Goal: Task Accomplishment & Management: Complete application form

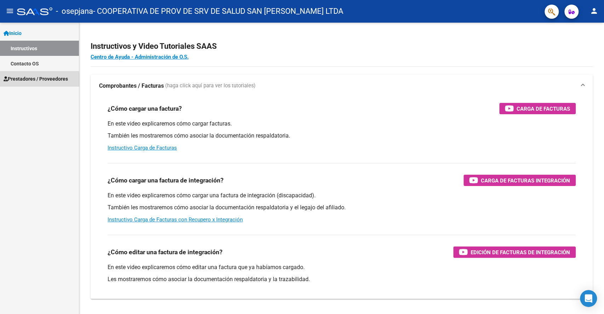
click at [23, 80] on span "Prestadores / Proveedores" at bounding box center [36, 79] width 64 height 8
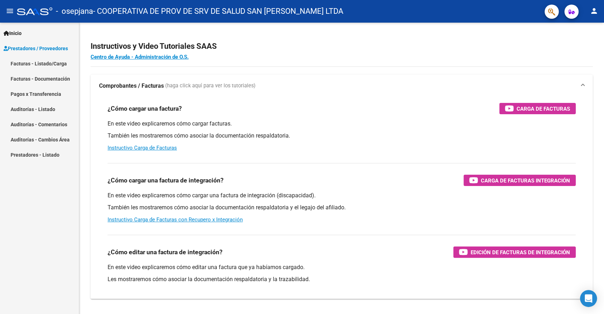
click at [45, 64] on link "Facturas - Listado/Carga" at bounding box center [39, 63] width 79 height 15
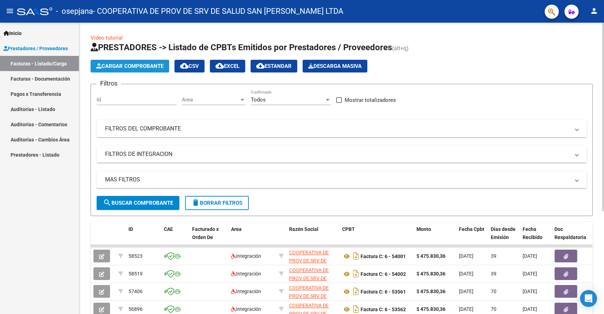
click at [126, 64] on span "Cargar Comprobante" at bounding box center [129, 66] width 67 height 6
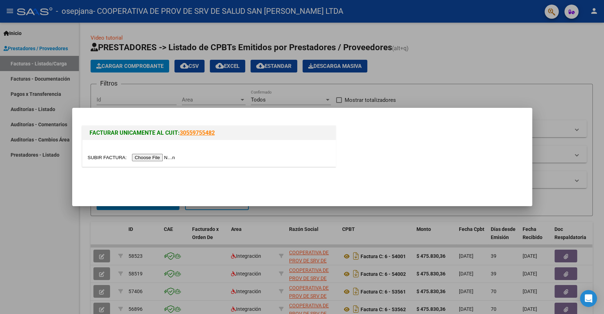
click at [164, 158] on input "file" at bounding box center [133, 157] width 90 height 7
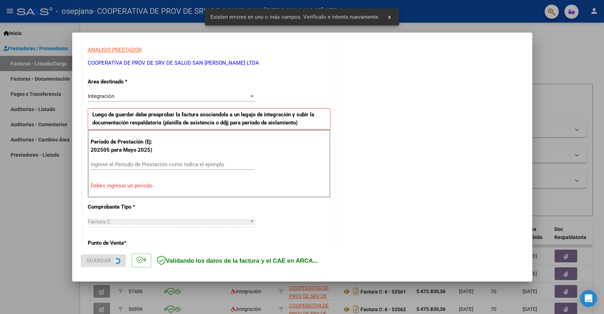
scroll to position [130, 0]
click at [188, 166] on input "Ingrese el Período de Prestación como indica el ejemplo" at bounding box center [173, 164] width 164 height 6
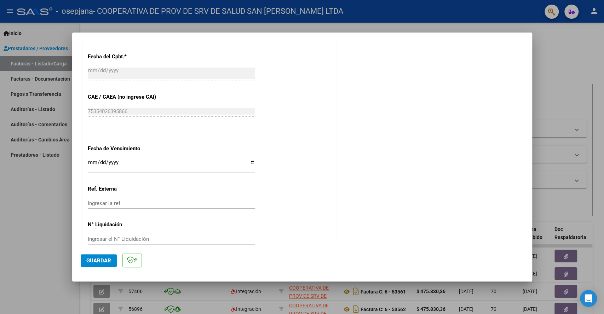
scroll to position [418, 0]
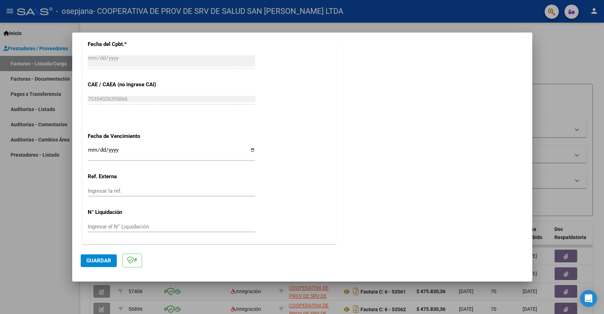
type input "202508"
click at [252, 149] on input "Ingresar la fecha" at bounding box center [171, 152] width 167 height 11
type input "[DATE]"
click at [103, 259] on span "Guardar" at bounding box center [98, 261] width 25 height 6
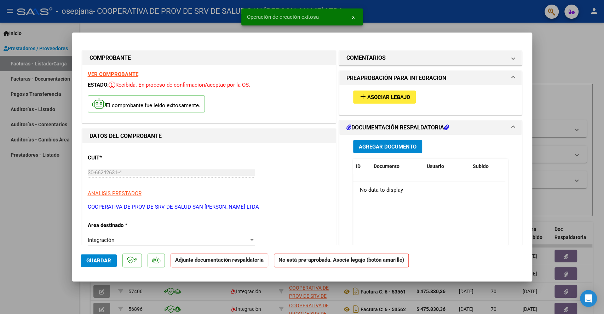
click at [389, 94] on span "add Asociar Legajo" at bounding box center [384, 97] width 51 height 6
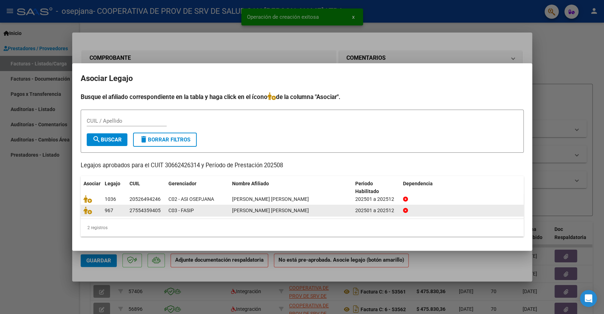
click at [137, 207] on div "27554359405" at bounding box center [145, 211] width 31 height 8
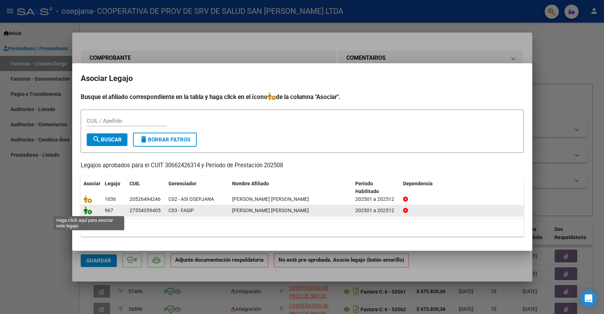
click at [88, 209] on icon at bounding box center [88, 211] width 8 height 8
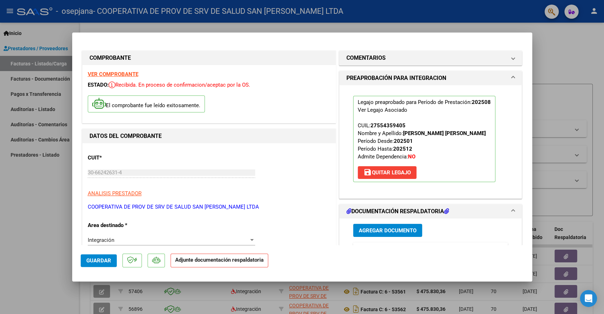
click at [386, 229] on span "Agregar Documento" at bounding box center [388, 231] width 58 height 6
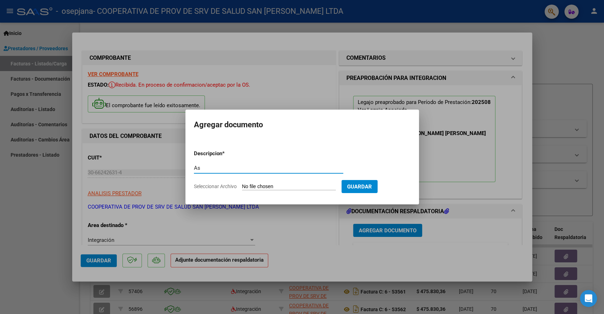
type input "A"
type input "CAR Agosto"
click at [286, 184] on input "Seleccionar Archivo" at bounding box center [289, 187] width 94 height 7
type input "C:\fakepath\[PERSON_NAME] - CAR [PERSON_NAME].pdf"
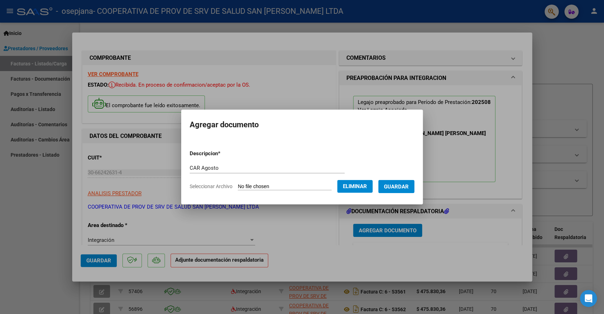
click at [408, 185] on span "Guardar" at bounding box center [396, 187] width 25 height 6
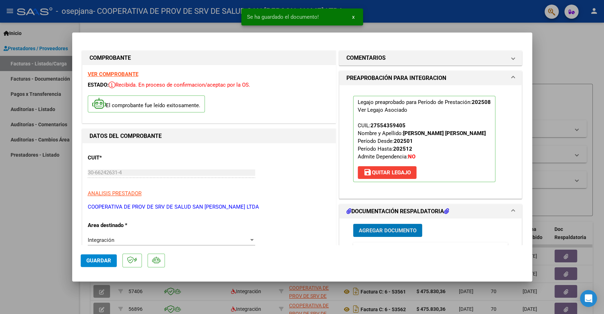
click at [90, 262] on span "Guardar" at bounding box center [98, 261] width 25 height 6
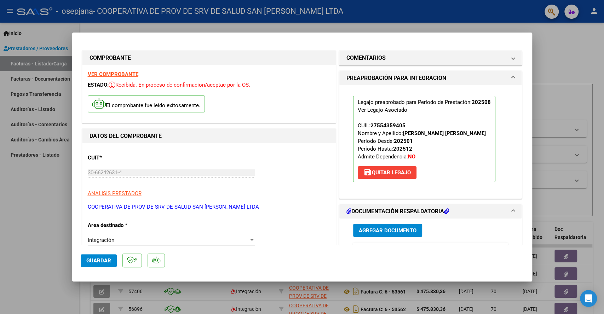
click at [580, 77] on div at bounding box center [302, 157] width 604 height 314
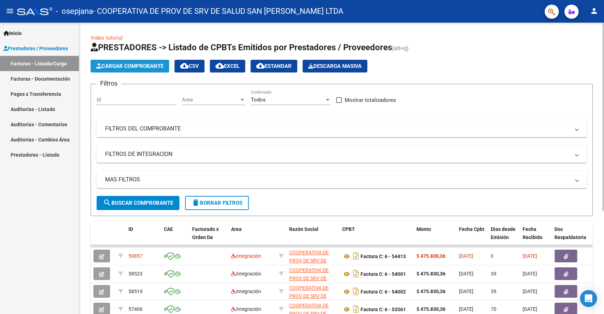
click at [130, 69] on button "Cargar Comprobante" at bounding box center [130, 66] width 79 height 13
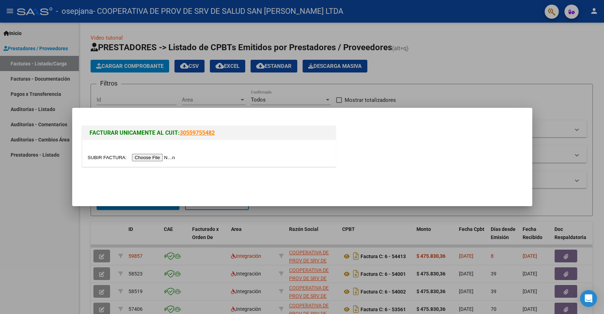
click at [150, 160] on input "file" at bounding box center [133, 157] width 90 height 7
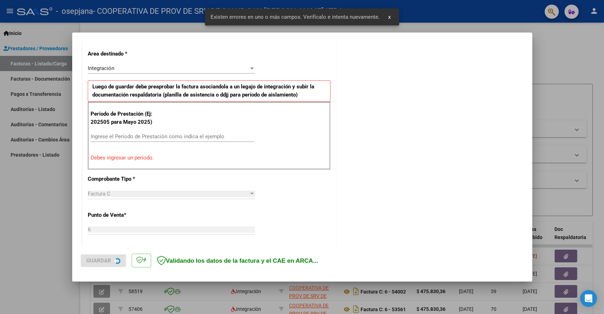
scroll to position [209, 0]
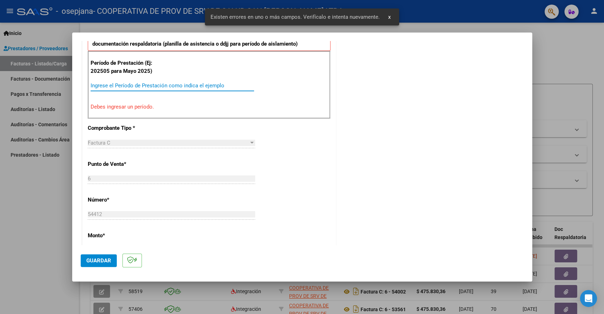
click at [130, 82] on input "Ingrese el Período de Prestación como indica el ejemplo" at bounding box center [173, 85] width 164 height 6
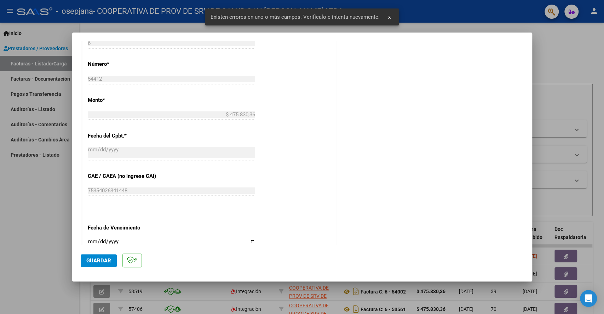
scroll to position [327, 0]
type input "202508"
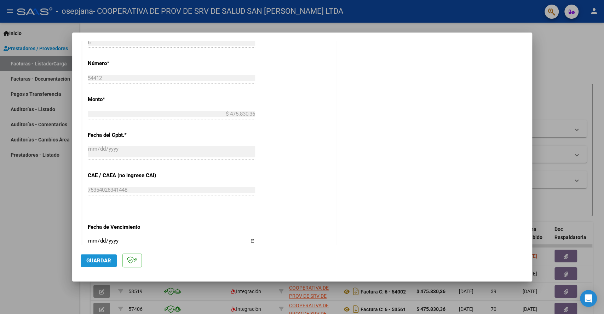
click at [103, 260] on span "Guardar" at bounding box center [98, 261] width 25 height 6
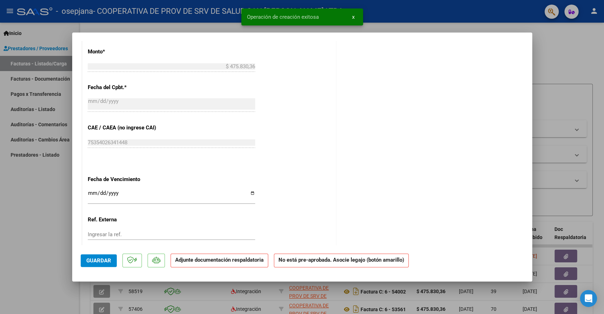
scroll to position [393, 0]
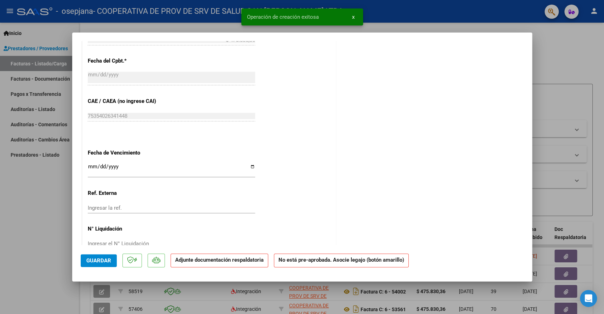
click at [251, 167] on input "Ingresar la fecha" at bounding box center [171, 169] width 167 height 11
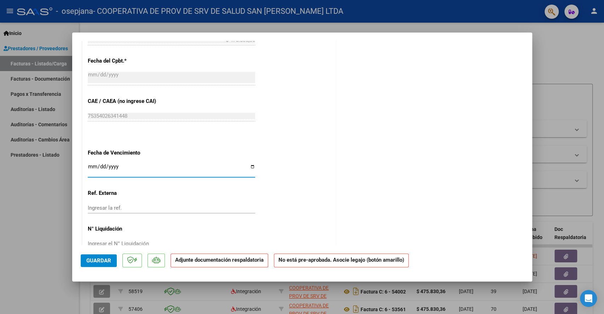
type input "[DATE]"
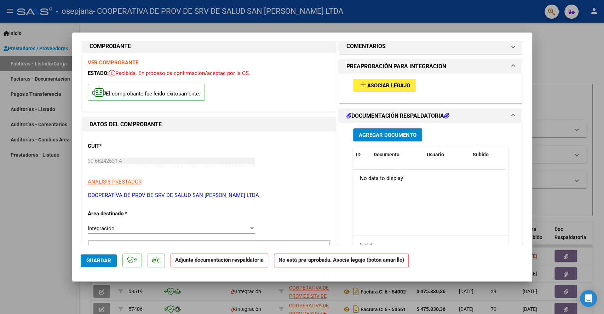
scroll to position [0, 0]
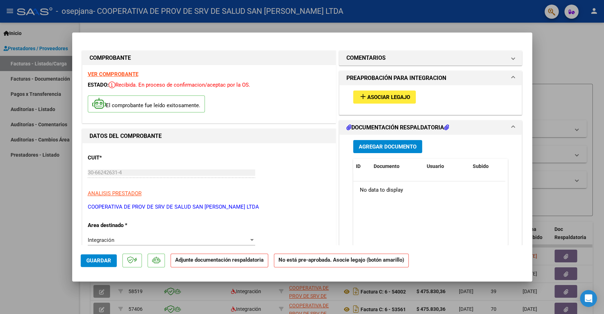
click at [373, 96] on span "Asociar Legajo" at bounding box center [389, 97] width 43 height 6
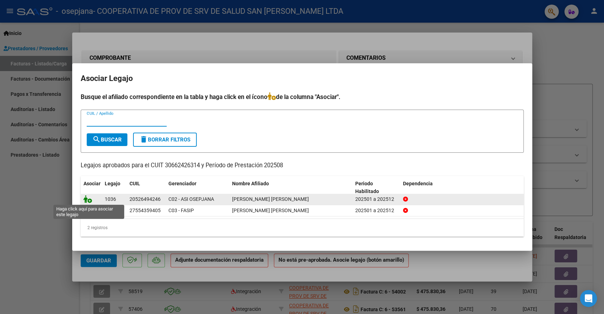
click at [90, 202] on icon at bounding box center [88, 199] width 8 height 8
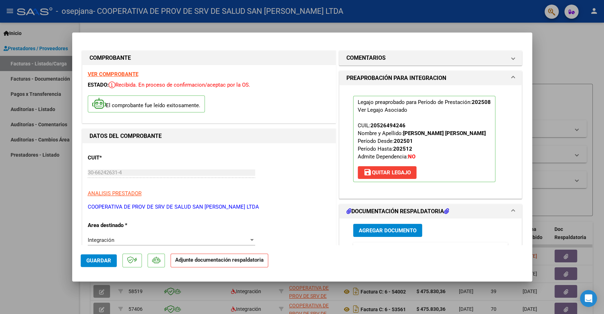
click at [381, 228] on span "Agregar Documento" at bounding box center [388, 231] width 58 height 6
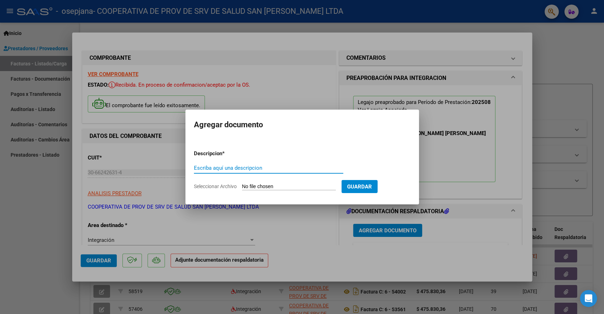
type input "A"
type input "CAR Agosto"
click at [301, 188] on input "Seleccionar Archivo" at bounding box center [289, 187] width 94 height 7
type input "C:\fakepath\[PERSON_NAME] - CAR [PERSON_NAME].pdf"
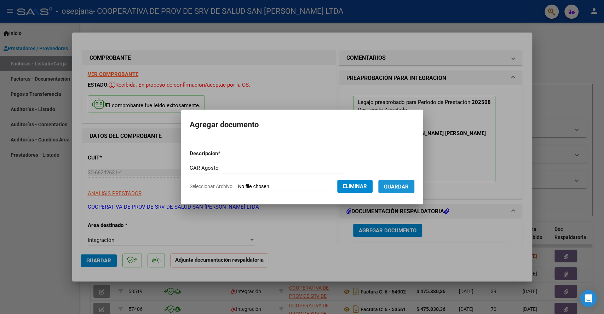
click at [401, 190] on button "Guardar" at bounding box center [396, 186] width 36 height 13
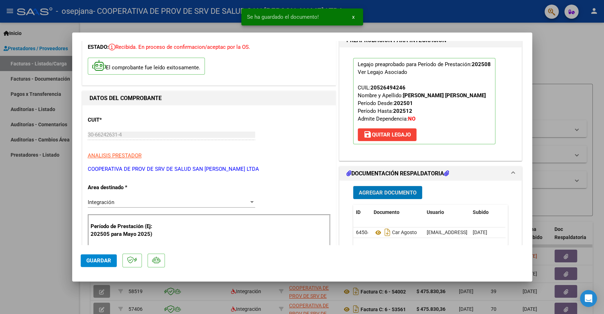
scroll to position [118, 0]
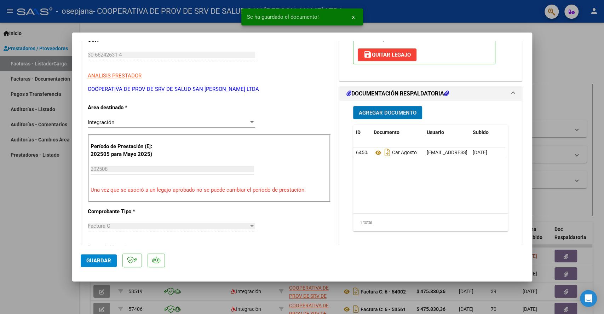
click at [91, 259] on span "Guardar" at bounding box center [98, 261] width 25 height 6
click at [546, 46] on div at bounding box center [302, 157] width 604 height 314
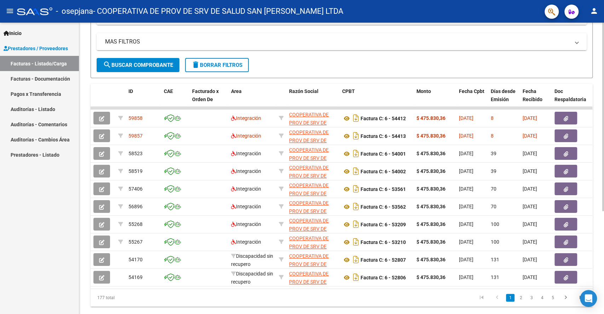
scroll to position [157, 0]
